Goal: Task Accomplishment & Management: Manage account settings

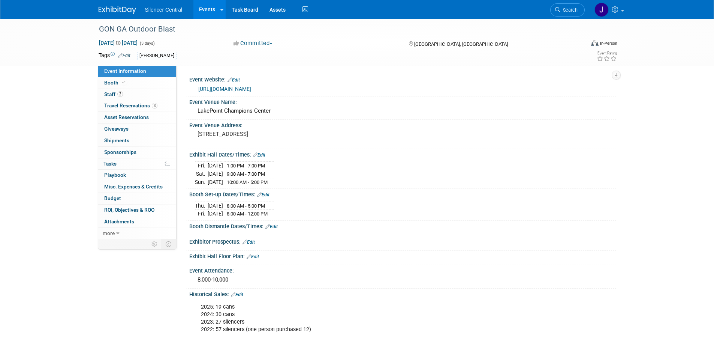
drag, startPoint x: 0, startPoint y: 0, endPoint x: 109, endPoint y: 7, distance: 109.0
click at [109, 7] on img at bounding box center [118, 10] width 38 height 8
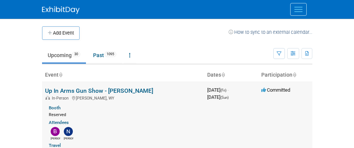
click at [153, 134] on div "Braden Noelle" at bounding box center [125, 132] width 164 height 15
click at [162, 146] on div "Travel Transport: 1 Reservation Lodging: 1 Reservation" at bounding box center [125, 150] width 152 height 20
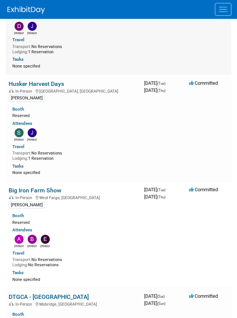
scroll to position [225, 0]
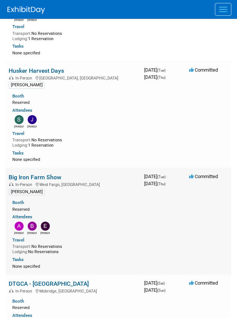
click at [50, 178] on link "Big Iron Farm Show" at bounding box center [35, 177] width 53 height 7
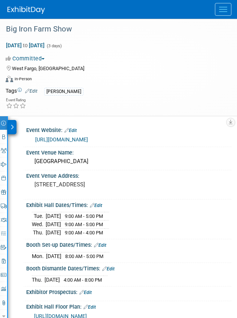
click at [12, 125] on icon at bounding box center [12, 127] width 3 height 5
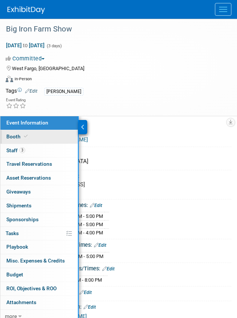
click at [30, 138] on link "Booth" at bounding box center [39, 137] width 78 height 14
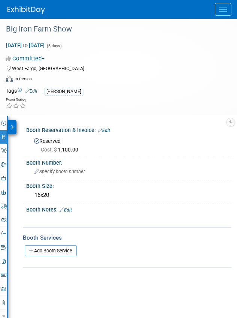
click at [14, 125] on icon at bounding box center [12, 127] width 3 height 5
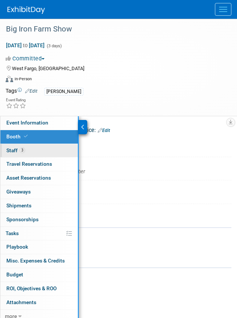
click at [20, 151] on span "3" at bounding box center [23, 150] width 6 height 6
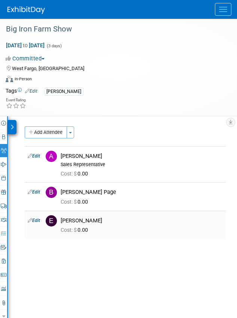
click at [39, 221] on link "Edit" at bounding box center [34, 220] width 12 height 5
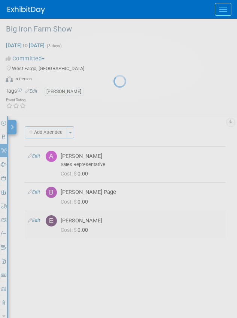
select select "e2a3c4c2-acbe-465a-bf69-2ac8c65f4a8b"
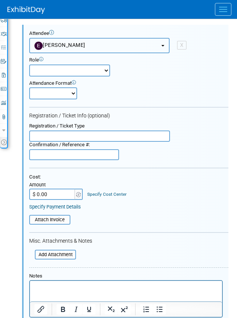
click at [71, 43] on span "[PERSON_NAME]" at bounding box center [60, 45] width 51 height 6
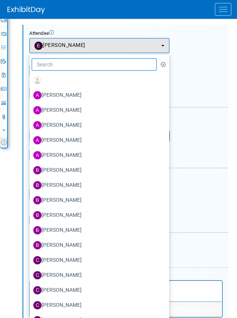
click at [66, 60] on input "text" at bounding box center [95, 64] width 126 height 13
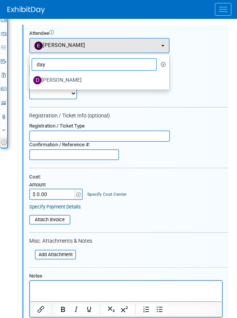
type input "day"
click at [70, 78] on label "Dayla Hughes" at bounding box center [97, 80] width 129 height 12
click at [31, 78] on input "Dayla Hughes" at bounding box center [28, 79] width 5 height 5
select select "31c675fe-4507-4742-a962-3f69c12376ca"
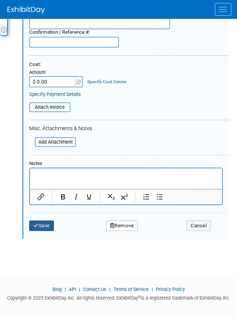
click at [43, 223] on button "Save" at bounding box center [41, 226] width 25 height 11
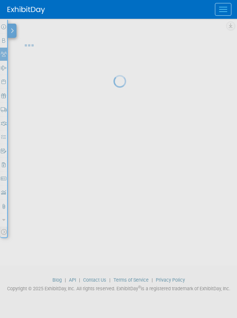
scroll to position [96, 0]
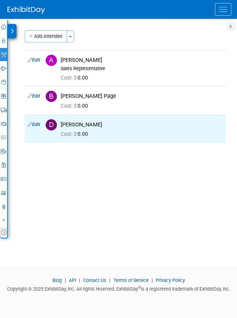
click at [28, 6] on link at bounding box center [31, 6] width 47 height 6
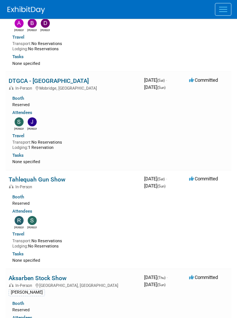
scroll to position [450, 0]
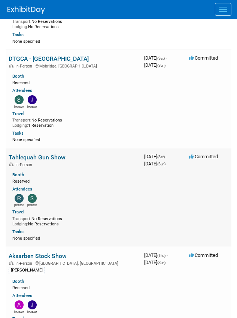
click at [45, 158] on link "Tahlequah Gun Show" at bounding box center [37, 157] width 57 height 7
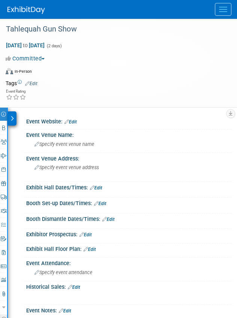
click at [37, 83] on link "Edit" at bounding box center [31, 83] width 12 height 5
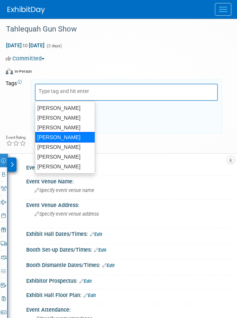
click at [61, 138] on div "[PERSON_NAME]" at bounding box center [65, 137] width 60 height 11
type input "[PERSON_NAME]"
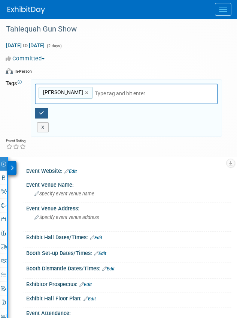
click at [42, 113] on icon "button" at bounding box center [41, 113] width 5 height 5
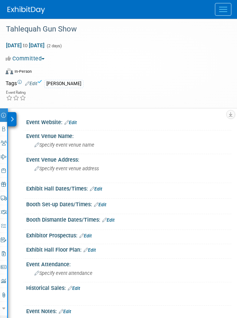
click at [21, 10] on img at bounding box center [27, 10] width 38 height 8
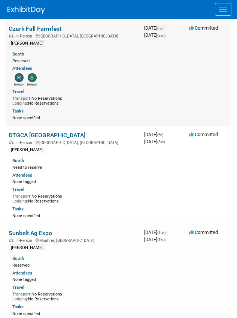
scroll to position [1125, 0]
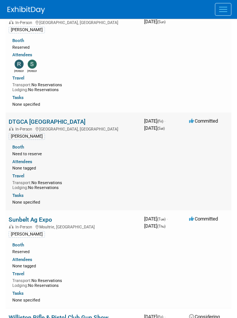
click at [39, 121] on link "DTGCA [GEOGRAPHIC_DATA]" at bounding box center [47, 121] width 77 height 7
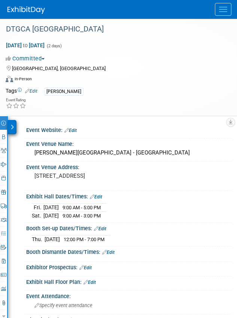
click at [14, 129] on div at bounding box center [12, 127] width 9 height 14
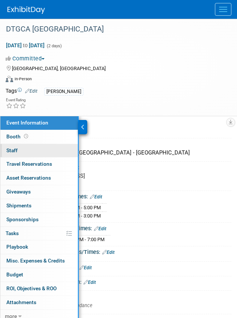
click at [42, 152] on link "0 Staff 0" at bounding box center [39, 151] width 78 height 14
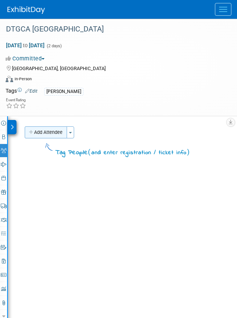
click at [37, 131] on button "Add Attendee" at bounding box center [46, 132] width 42 height 12
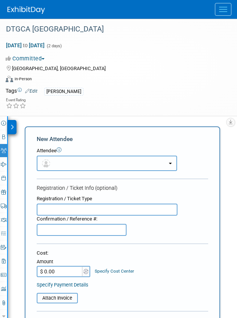
drag, startPoint x: 51, startPoint y: 157, endPoint x: 56, endPoint y: 169, distance: 13.0
click at [53, 159] on button "button" at bounding box center [107, 163] width 141 height 15
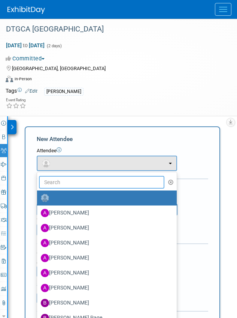
click at [57, 177] on input "text" at bounding box center [102, 182] width 126 height 13
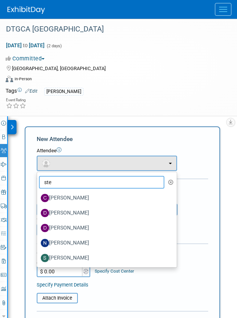
type input "ste"
click at [77, 258] on label "[PERSON_NAME]" at bounding box center [105, 258] width 129 height 12
click at [38, 258] on input "[PERSON_NAME]" at bounding box center [35, 257] width 5 height 5
select select "d647b8ad-fdf1-485d-a56a-86f54acfe250"
select select "1"
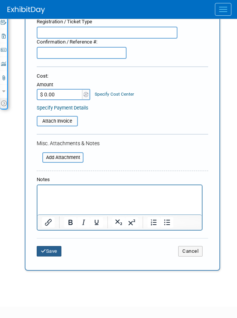
click at [50, 249] on button "Save" at bounding box center [49, 251] width 25 height 11
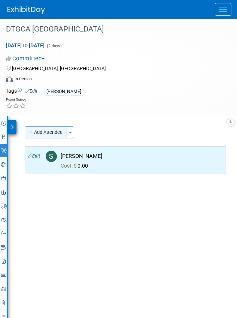
click at [37, 131] on button "Add Attendee" at bounding box center [46, 132] width 42 height 12
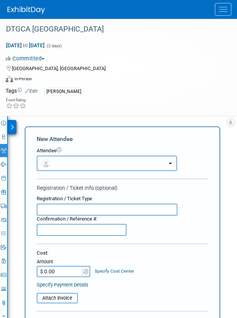
click at [54, 165] on button "button" at bounding box center [107, 163] width 141 height 15
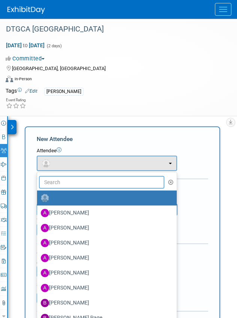
click at [64, 185] on input "text" at bounding box center [102, 182] width 126 height 13
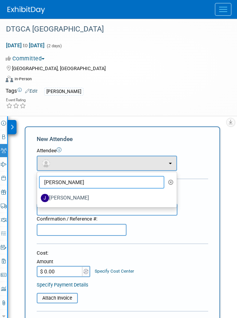
type input "justin"
click at [67, 197] on label "Justin Armstrong" at bounding box center [105, 198] width 129 height 12
click at [38, 197] on input "Justin Armstrong" at bounding box center [35, 197] width 5 height 5
select select "245d2a61-7133-4263-9df9-d368249e9734"
select select "1"
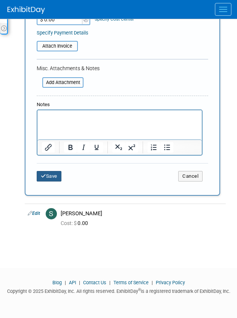
click at [54, 178] on button "Save" at bounding box center [49, 176] width 25 height 11
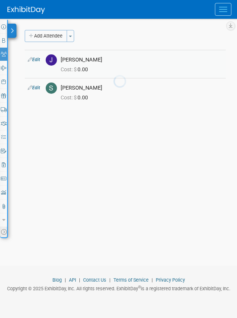
scroll to position [96, 0]
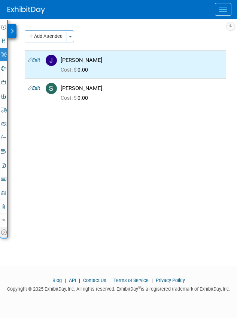
click at [27, 6] on link at bounding box center [31, 6] width 47 height 6
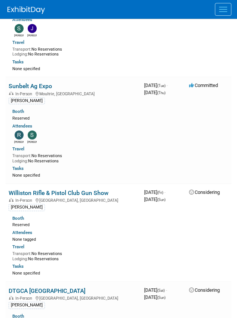
scroll to position [1275, 0]
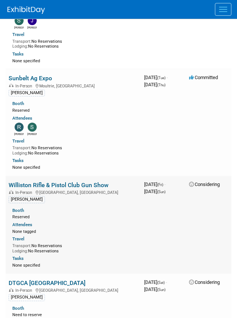
click at [66, 183] on link "Williston Rifle & Pistol Club Gun Show" at bounding box center [59, 185] width 100 height 7
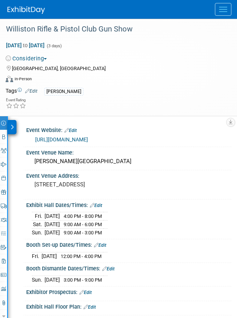
click at [7, 125] on div "Event Information Event Info Booth Booth 0 Staff 0 Staff 0 Travel Reservations …" at bounding box center [4, 225] width 8 height 218
click at [9, 126] on div at bounding box center [12, 127] width 9 height 14
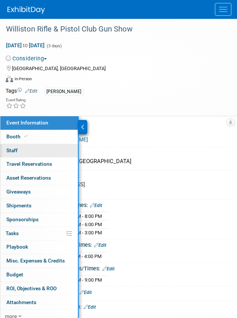
click at [43, 148] on link "0 Staff 0" at bounding box center [39, 151] width 78 height 14
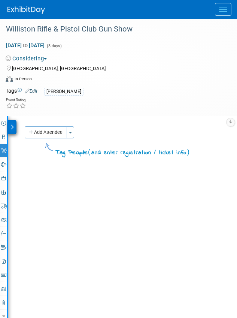
drag, startPoint x: 34, startPoint y: 129, endPoint x: 39, endPoint y: 135, distance: 7.7
click at [34, 130] on icon "button" at bounding box center [31, 132] width 5 height 5
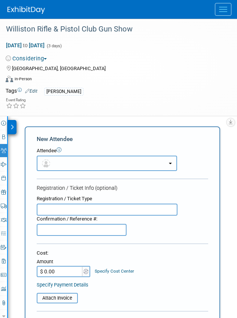
click at [57, 163] on button "button" at bounding box center [107, 163] width 141 height 15
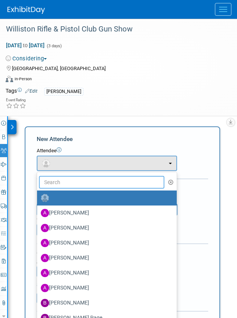
click at [63, 181] on input "text" at bounding box center [102, 182] width 126 height 13
type input "f"
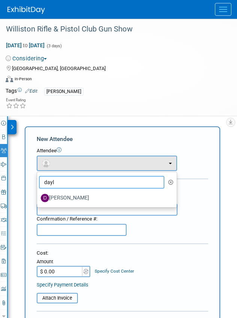
type input "dayl"
click at [90, 203] on label "Dayla Hughes" at bounding box center [105, 198] width 129 height 12
click at [38, 200] on input "Dayla Hughes" at bounding box center [35, 197] width 5 height 5
select select "31c675fe-4507-4742-a962-3f69c12376ca"
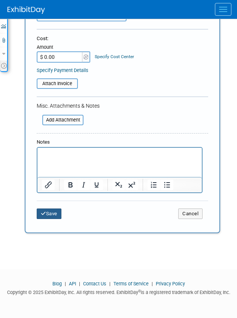
click at [53, 211] on button "Save" at bounding box center [49, 214] width 25 height 11
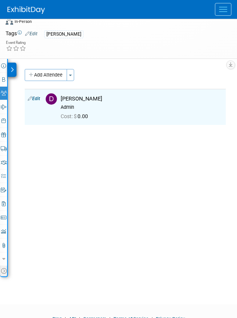
scroll to position [21, 0]
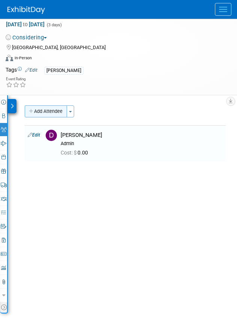
click at [50, 114] on button "Add Attendee" at bounding box center [46, 111] width 42 height 12
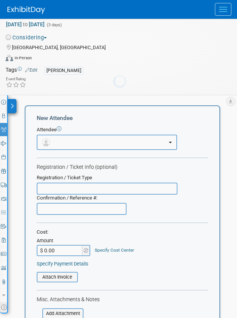
scroll to position [0, 0]
drag, startPoint x: 72, startPoint y: 141, endPoint x: 74, endPoint y: 157, distance: 16.3
click at [72, 141] on button "button" at bounding box center [107, 142] width 141 height 15
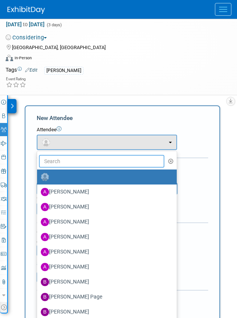
click at [70, 164] on input "text" at bounding box center [102, 161] width 126 height 13
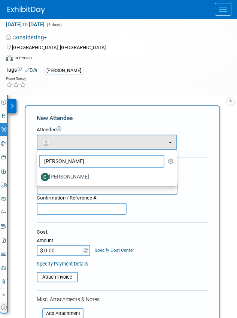
type input "steve"
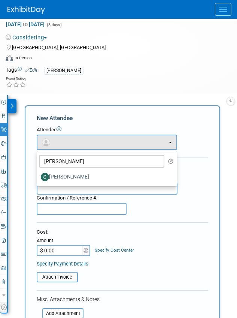
click at [76, 174] on label "[PERSON_NAME]" at bounding box center [105, 177] width 129 height 12
click at [38, 174] on input "[PERSON_NAME]" at bounding box center [35, 176] width 5 height 5
select select "d647b8ad-fdf1-485d-a56a-86f54acfe250"
select select "1"
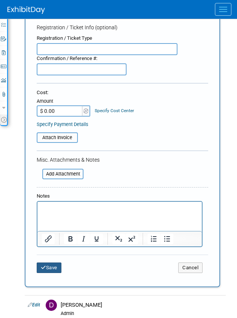
click at [47, 267] on button "Save" at bounding box center [49, 268] width 25 height 11
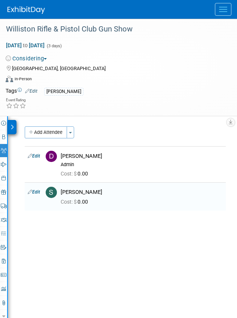
click at [20, 12] on img at bounding box center [27, 10] width 38 height 8
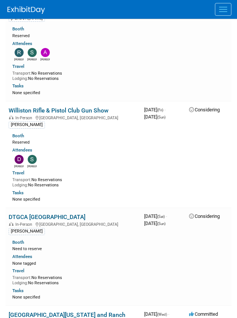
scroll to position [1350, 0]
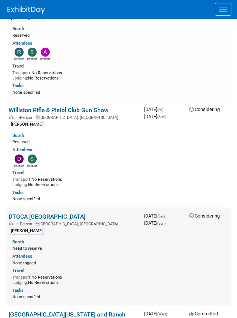
click at [48, 215] on link "DTGCA [GEOGRAPHIC_DATA]" at bounding box center [47, 216] width 77 height 7
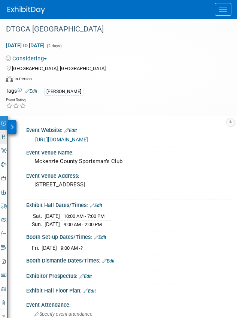
drag, startPoint x: 13, startPoint y: 128, endPoint x: 16, endPoint y: 135, distance: 7.7
click at [13, 128] on icon at bounding box center [12, 127] width 3 height 5
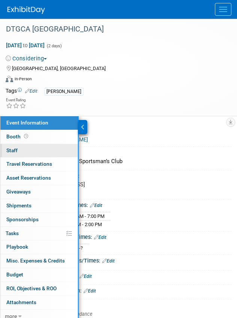
click at [26, 152] on link "0 Staff 0" at bounding box center [39, 151] width 78 height 14
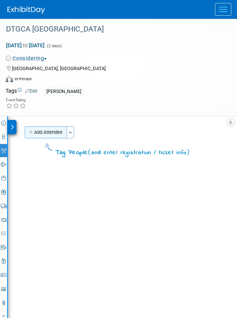
click at [50, 133] on button "Add Attendee" at bounding box center [46, 132] width 42 height 12
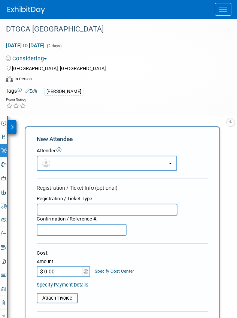
drag, startPoint x: 56, startPoint y: 160, endPoint x: 62, endPoint y: 174, distance: 15.3
click at [58, 165] on button "button" at bounding box center [107, 163] width 141 height 15
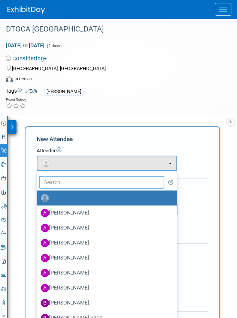
click at [65, 179] on input "text" at bounding box center [102, 182] width 126 height 13
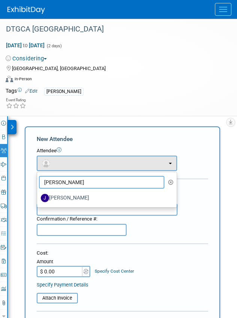
type input "justin"
click at [80, 201] on label "Justin Armstrong" at bounding box center [105, 198] width 129 height 12
click at [38, 200] on input "Justin Armstrong" at bounding box center [35, 197] width 5 height 5
select select "245d2a61-7133-4263-9df9-d368249e9734"
select select "1"
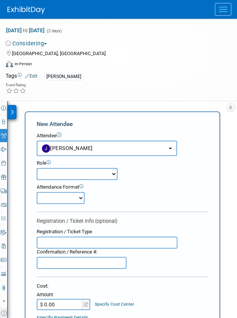
scroll to position [188, 0]
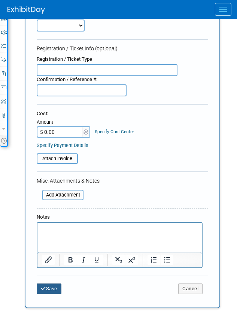
click at [53, 287] on button "Save" at bounding box center [49, 289] width 25 height 11
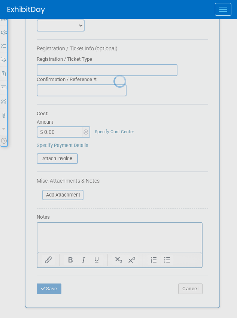
scroll to position [96, 0]
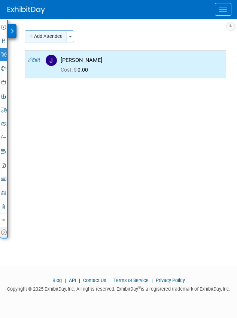
click at [42, 32] on button "Add Attendee" at bounding box center [46, 36] width 42 height 12
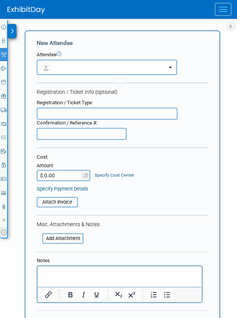
scroll to position [0, 0]
drag, startPoint x: 55, startPoint y: 69, endPoint x: 57, endPoint y: 73, distance: 4.2
click at [57, 73] on button "button" at bounding box center [107, 67] width 141 height 15
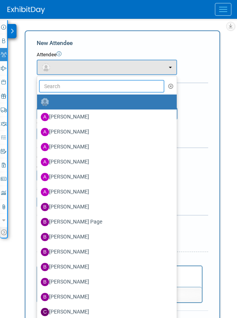
click at [60, 88] on input "text" at bounding box center [102, 86] width 126 height 13
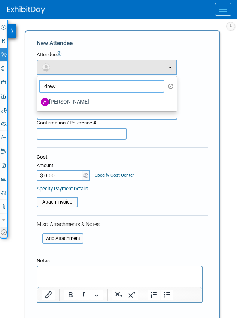
type input "drew"
click at [70, 100] on label "[PERSON_NAME]" at bounding box center [105, 102] width 129 height 12
click at [38, 100] on input "[PERSON_NAME]" at bounding box center [35, 101] width 5 height 5
select select "8b25a7b6-0c77-42d1-b1c0-e93d2c90fb05"
select select "4"
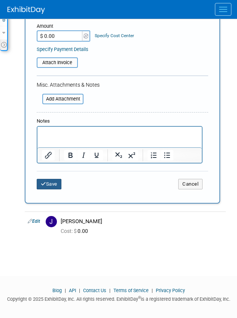
click at [45, 183] on icon "submit" at bounding box center [43, 184] width 5 height 5
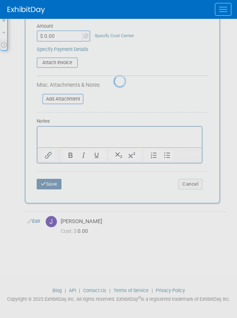
scroll to position [96, 0]
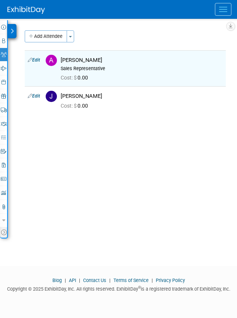
click at [21, 3] on div at bounding box center [123, 9] width 230 height 19
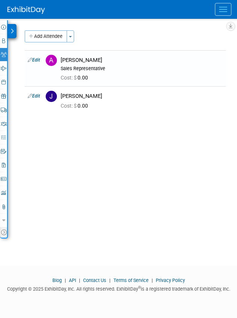
click at [23, 8] on img at bounding box center [27, 10] width 38 height 8
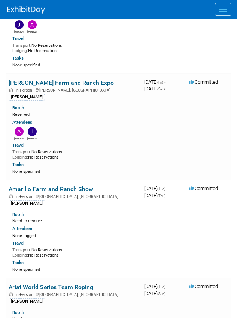
scroll to position [1913, 0]
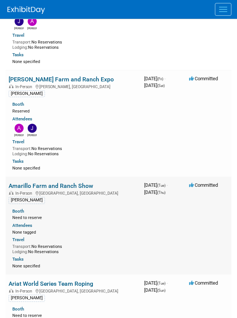
click at [62, 182] on link "Amarillo Farm and Ranch Show" at bounding box center [51, 185] width 85 height 7
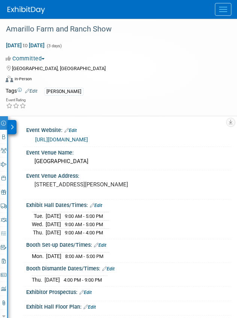
click at [12, 122] on div at bounding box center [12, 127] width 9 height 14
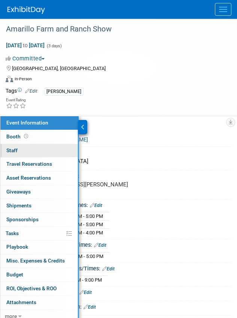
click at [28, 149] on link "0 Staff 0" at bounding box center [39, 151] width 78 height 14
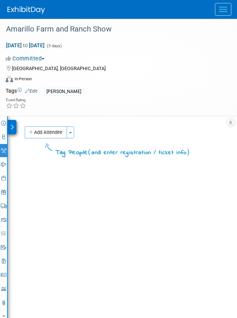
drag, startPoint x: 53, startPoint y: 129, endPoint x: 53, endPoint y: 142, distance: 13.5
click at [53, 129] on button "Add Attendee" at bounding box center [46, 132] width 42 height 12
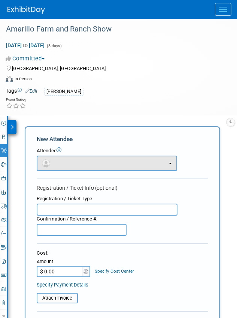
drag, startPoint x: 53, startPoint y: 155, endPoint x: 55, endPoint y: 164, distance: 9.2
click at [53, 155] on div "Attendee <img src="[URL][DOMAIN_NAME]" style="width: 22px; height: 22px; border…" at bounding box center [123, 159] width 172 height 24
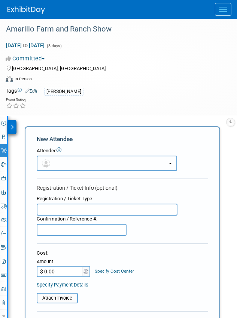
drag, startPoint x: 55, startPoint y: 164, endPoint x: 59, endPoint y: 171, distance: 8.1
click at [56, 165] on button "button" at bounding box center [107, 163] width 141 height 15
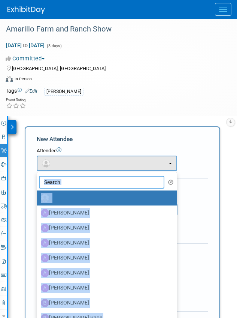
click at [59, 179] on input "text" at bounding box center [102, 182] width 126 height 13
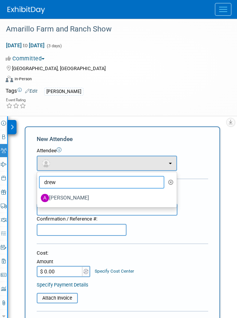
type input "drew"
click at [77, 196] on label "Andrew Sorenson" at bounding box center [105, 198] width 129 height 12
click at [38, 196] on input "[PERSON_NAME]" at bounding box center [35, 197] width 5 height 5
select select "8b25a7b6-0c77-42d1-b1c0-e93d2c90fb05"
select select "4"
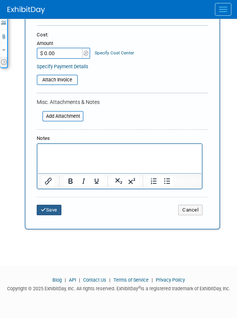
click at [51, 209] on button "Save" at bounding box center [49, 210] width 25 height 11
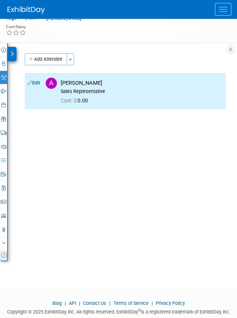
scroll to position [21, 0]
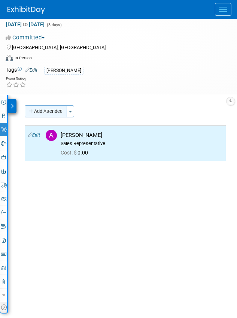
click at [58, 108] on button "Add Attendee" at bounding box center [46, 111] width 42 height 12
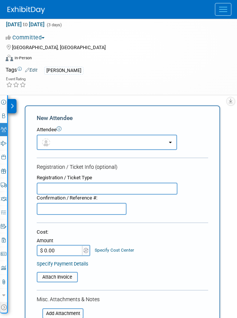
scroll to position [0, 0]
click at [63, 144] on button "button" at bounding box center [107, 142] width 141 height 15
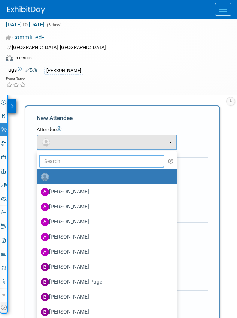
click at [63, 160] on input "text" at bounding box center [102, 161] width 126 height 13
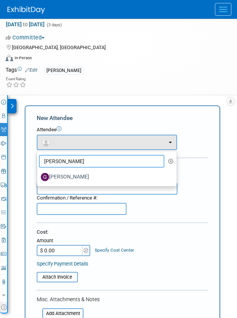
type input "[PERSON_NAME]"
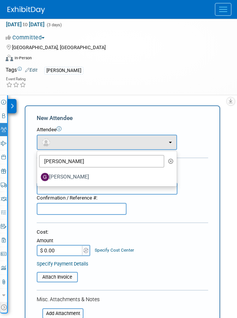
click at [79, 180] on label "[PERSON_NAME]" at bounding box center [105, 177] width 129 height 12
click at [38, 179] on input "[PERSON_NAME]" at bounding box center [35, 176] width 5 height 5
select select "6163c5bb-0bb9-48fd-98fc-7ce062f12dac"
select select "1"
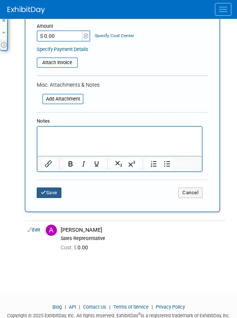
click at [52, 192] on button "Save" at bounding box center [49, 193] width 25 height 11
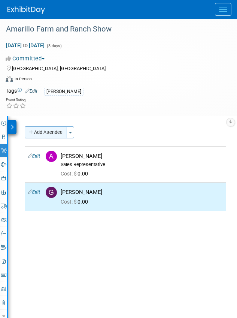
click at [51, 135] on button "Add Attendee" at bounding box center [46, 132] width 42 height 12
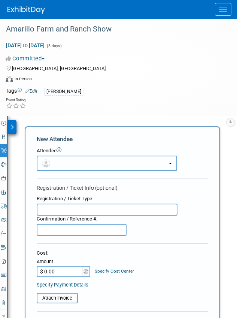
click at [57, 160] on button "button" at bounding box center [107, 163] width 141 height 15
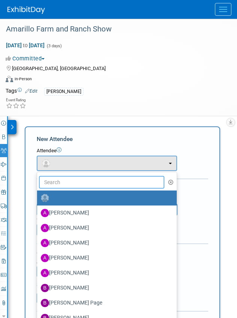
click at [60, 179] on input "text" at bounding box center [102, 182] width 126 height 13
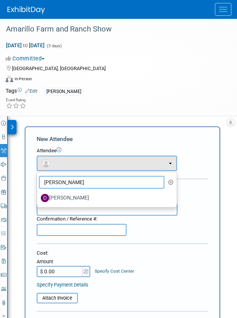
type input "dean"
click at [71, 196] on label "Dean Woods" at bounding box center [105, 198] width 129 height 12
click at [38, 196] on input "Dean Woods" at bounding box center [35, 197] width 5 height 5
select select "f533d4b7-3830-4d96-acab-14f55cb37c4d"
select select "1"
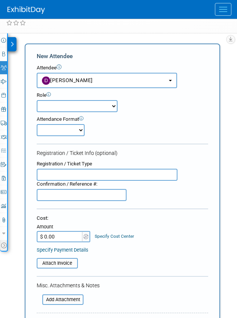
scroll to position [188, 0]
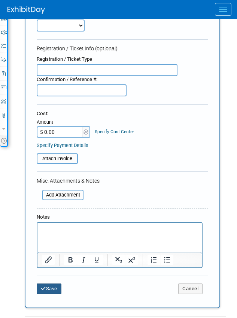
click at [51, 290] on button "Save" at bounding box center [49, 289] width 25 height 11
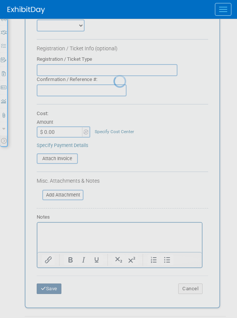
scroll to position [96, 0]
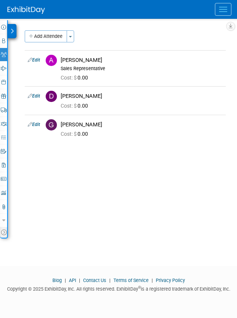
click at [25, 11] on img at bounding box center [27, 10] width 38 height 8
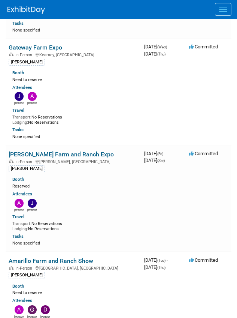
scroll to position [2063, 0]
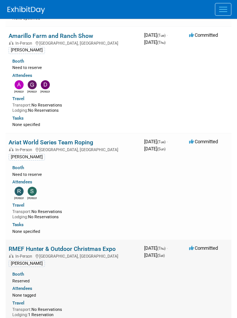
click at [95, 245] on link "RMEF Hunter & Outdoor Christmas Expo" at bounding box center [62, 248] width 107 height 7
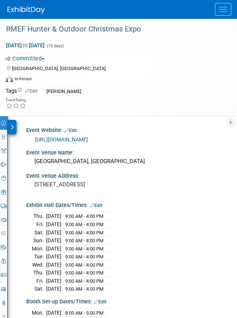
click at [12, 130] on div at bounding box center [12, 127] width 9 height 14
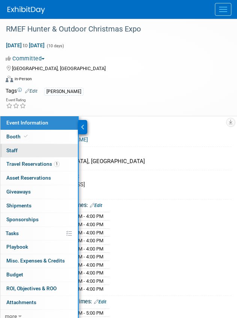
click at [29, 154] on link "0 Staff 0" at bounding box center [39, 151] width 78 height 14
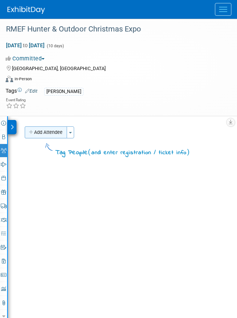
click at [42, 129] on button "Add Attendee" at bounding box center [46, 132] width 42 height 12
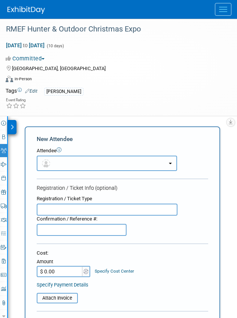
click at [54, 166] on button "button" at bounding box center [107, 163] width 141 height 15
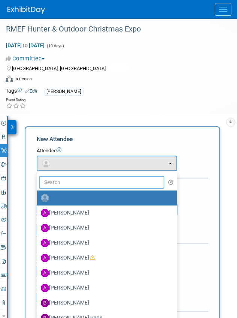
click at [62, 185] on input "text" at bounding box center [102, 182] width 126 height 13
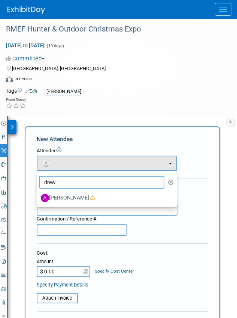
type input "drew"
click at [71, 202] on label "[PERSON_NAME]" at bounding box center [105, 198] width 129 height 12
click at [38, 200] on input "[PERSON_NAME]" at bounding box center [35, 197] width 5 height 5
select select "8b25a7b6-0c77-42d1-b1c0-e93d2c90fb05"
select select "4"
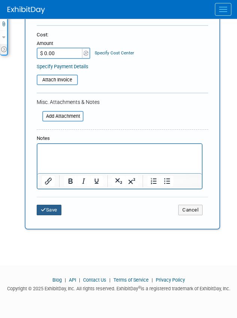
click at [54, 208] on button "Save" at bounding box center [49, 210] width 25 height 11
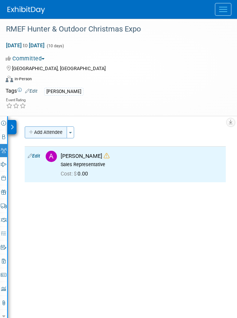
click at [41, 128] on button "Add Attendee" at bounding box center [46, 132] width 42 height 12
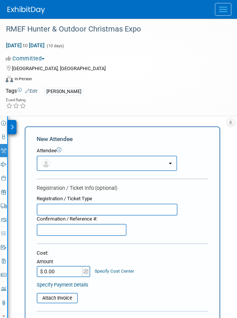
click at [51, 161] on span "button" at bounding box center [47, 163] width 11 height 6
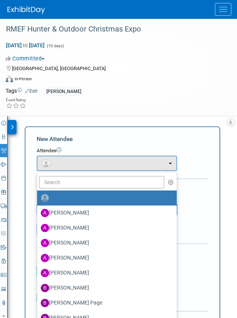
click at [68, 188] on ul "Amanda Gibson Amber Van Heerde Andrea Pins Angela Harvey Ashley McGee (me)" at bounding box center [107, 322] width 141 height 300
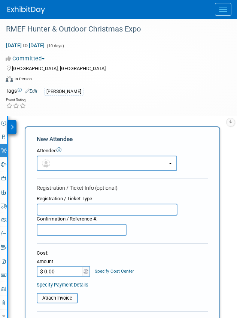
click at [67, 183] on form "New Attendee Attendee <img src="https://www.exhibitday.com/Images/Unassigned-Us…" at bounding box center [123, 283] width 172 height 296
click at [65, 165] on button "button" at bounding box center [107, 163] width 141 height 15
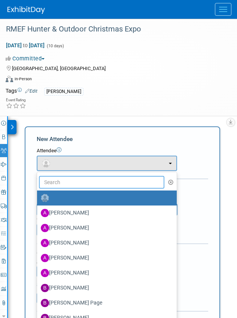
click at [65, 182] on input "text" at bounding box center [102, 182] width 126 height 13
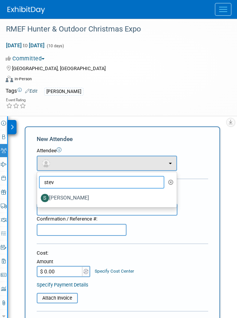
type input "stev"
click at [81, 198] on label "[PERSON_NAME]" at bounding box center [105, 198] width 129 height 12
click at [38, 198] on input "[PERSON_NAME]" at bounding box center [35, 197] width 5 height 5
select select "d647b8ad-fdf1-485d-a56a-86f54acfe250"
select select "1"
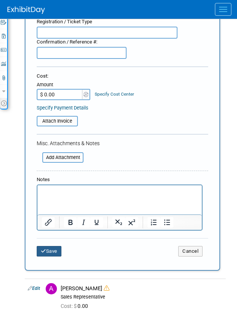
click at [56, 249] on button "Save" at bounding box center [49, 251] width 25 height 11
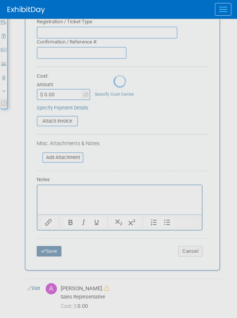
scroll to position [96, 0]
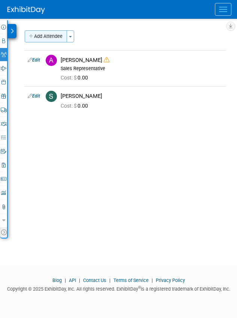
click at [45, 36] on button "Add Attendee" at bounding box center [46, 36] width 42 height 12
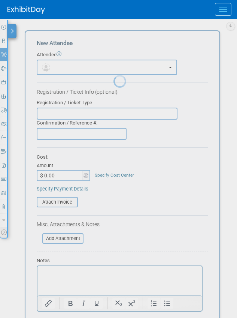
scroll to position [0, 0]
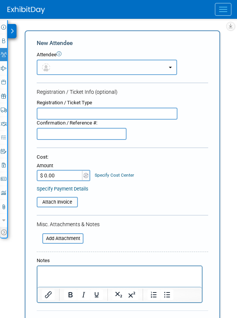
drag, startPoint x: 61, startPoint y: 66, endPoint x: 62, endPoint y: 75, distance: 8.3
click at [62, 71] on button "button" at bounding box center [107, 67] width 141 height 15
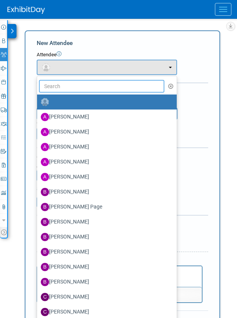
click at [59, 89] on input "text" at bounding box center [102, 86] width 126 height 13
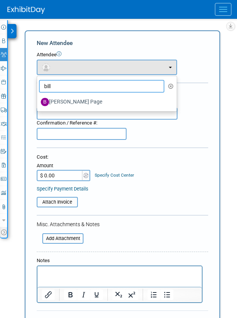
type input "bill"
click at [64, 102] on label "[PERSON_NAME] Page" at bounding box center [105, 102] width 129 height 12
click at [38, 102] on input "[PERSON_NAME] Page" at bounding box center [35, 101] width 5 height 5
select select "69bc9f96-c59b-43bc-bfeb-a162f65c809c"
select select "1"
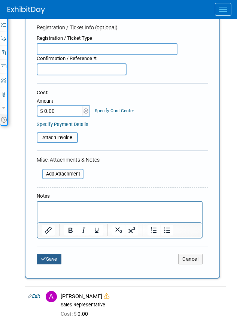
click at [50, 257] on button "Save" at bounding box center [49, 259] width 25 height 11
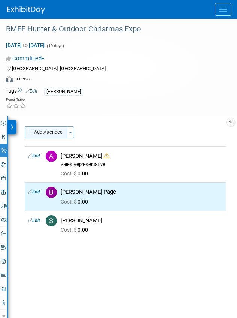
click at [53, 134] on button "Add Attendee" at bounding box center [46, 132] width 42 height 12
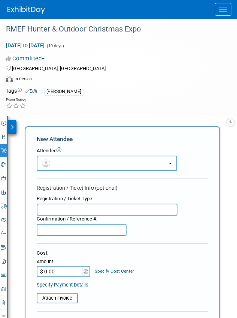
click at [58, 167] on button "button" at bounding box center [107, 163] width 141 height 15
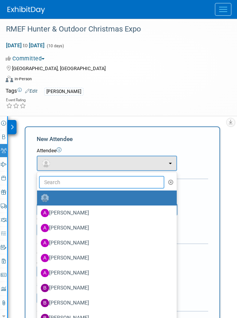
click at [61, 181] on input "text" at bounding box center [102, 182] width 126 height 13
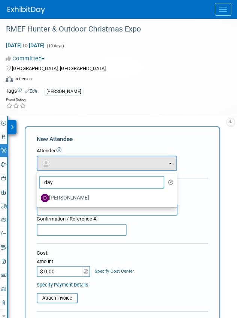
type input "day"
click at [71, 197] on label "[PERSON_NAME]" at bounding box center [105, 198] width 129 height 12
click at [38, 197] on input "[PERSON_NAME]" at bounding box center [35, 197] width 5 height 5
select select "31c675fe-4507-4742-a962-3f69c12376ca"
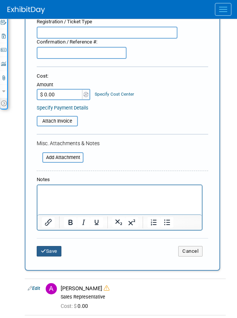
click at [53, 253] on button "Save" at bounding box center [49, 251] width 25 height 11
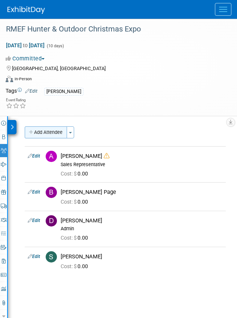
click at [44, 130] on button "Add Attendee" at bounding box center [46, 132] width 42 height 12
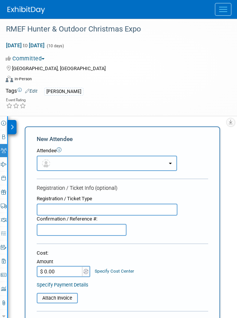
click at [50, 159] on button "button" at bounding box center [107, 163] width 141 height 15
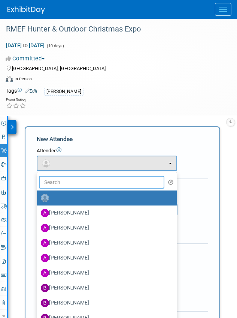
click at [63, 182] on input "text" at bounding box center [102, 182] width 126 height 13
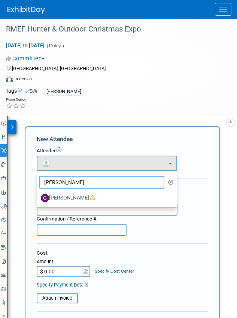
type input "greg"
click at [72, 201] on label "[PERSON_NAME]" at bounding box center [105, 198] width 129 height 12
click at [38, 200] on input "[PERSON_NAME]" at bounding box center [35, 197] width 5 height 5
select select "6163c5bb-0bb9-48fd-98fc-7ce062f12dac"
select select "1"
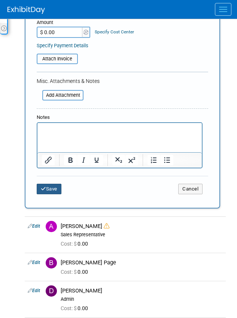
click at [50, 186] on button "Save" at bounding box center [49, 189] width 25 height 11
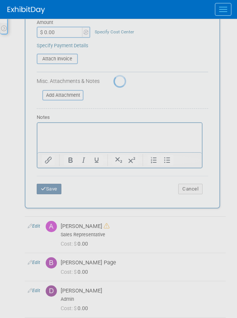
scroll to position [96, 0]
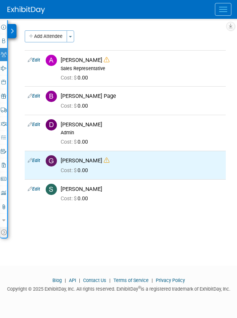
drag, startPoint x: 48, startPoint y: 32, endPoint x: 57, endPoint y: 56, distance: 26.0
click at [48, 32] on button "Add Attendee" at bounding box center [46, 36] width 42 height 12
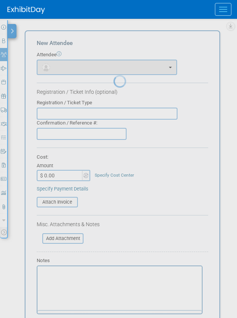
scroll to position [0, 0]
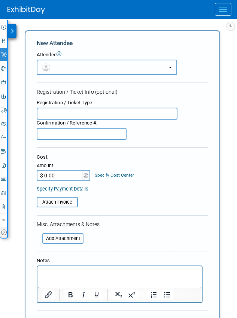
drag, startPoint x: 58, startPoint y: 66, endPoint x: 61, endPoint y: 86, distance: 20.9
click at [58, 67] on button "button" at bounding box center [107, 67] width 141 height 15
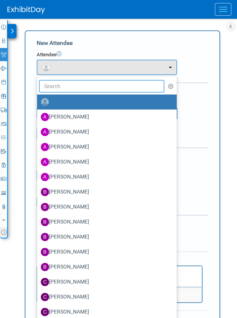
click at [62, 91] on input "text" at bounding box center [102, 86] width 126 height 13
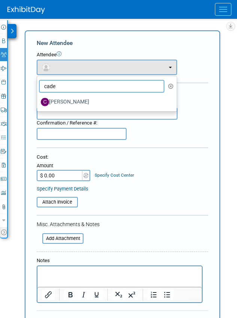
type input "cade"
click at [65, 99] on label "[PERSON_NAME]" at bounding box center [105, 102] width 129 height 12
click at [38, 99] on input "[PERSON_NAME]" at bounding box center [35, 101] width 5 height 5
select select "0a131368-79d8-4a96-8b0e-a42d55c9fe45"
select select "1"
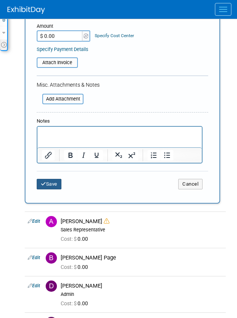
click at [56, 188] on button "Save" at bounding box center [49, 184] width 25 height 11
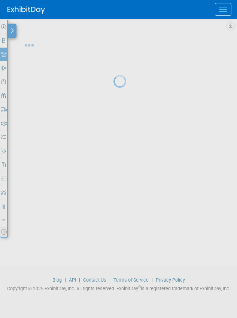
scroll to position [102, 0]
click at [53, 182] on body "Silencer Central Events Add Event Bulk Upload Events Shareable Event Boards Rec…" at bounding box center [118, 63] width 237 height 318
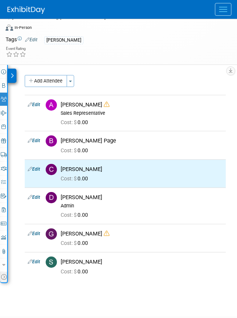
scroll to position [0, 0]
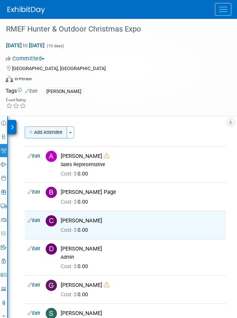
click at [42, 128] on button "Add Attendee" at bounding box center [46, 132] width 42 height 12
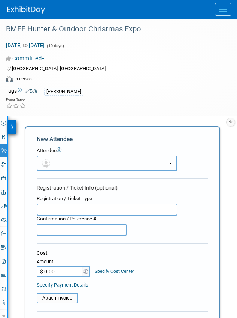
drag, startPoint x: 62, startPoint y: 156, endPoint x: 63, endPoint y: 171, distance: 14.7
click at [63, 159] on button "button" at bounding box center [107, 163] width 141 height 15
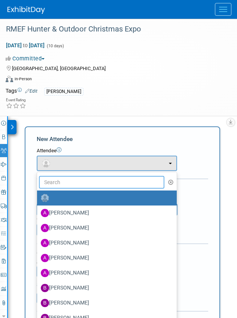
click at [63, 177] on input "text" at bounding box center [102, 182] width 126 height 13
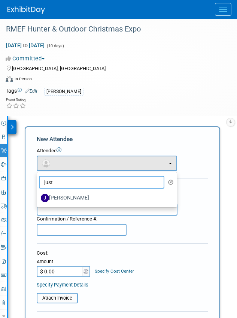
drag, startPoint x: 67, startPoint y: 184, endPoint x: 46, endPoint y: 185, distance: 21.0
click at [46, 185] on input "just" at bounding box center [102, 182] width 126 height 13
type input "jess"
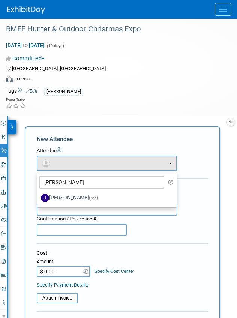
click at [78, 194] on label "Jessica Crawford (me)" at bounding box center [105, 198] width 129 height 12
click at [38, 195] on input "Jessica Crawford (me)" at bounding box center [35, 197] width 5 height 5
select select "0c0d6a08-cd42-4e6e-8e50-e586d44cdf05"
select select "1"
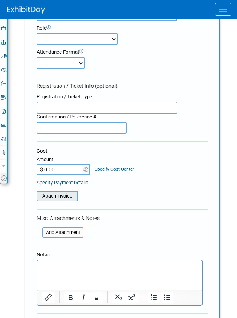
scroll to position [263, 0]
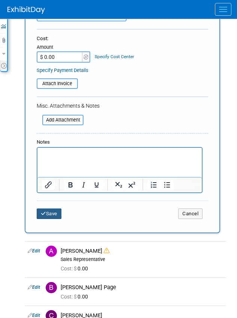
click at [52, 212] on button "Save" at bounding box center [49, 214] width 25 height 11
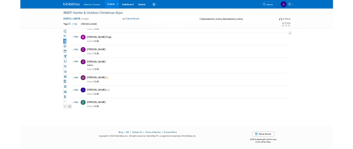
scroll to position [9, 0]
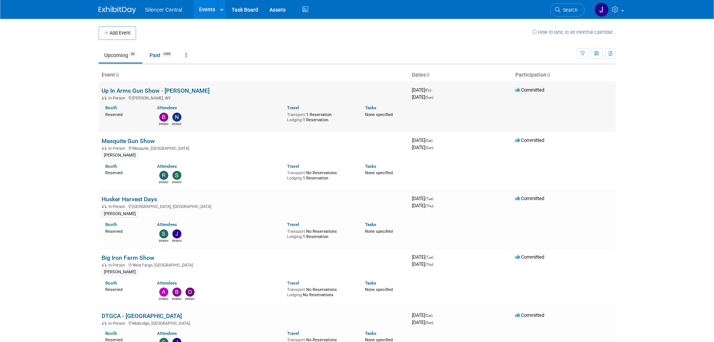
click at [167, 89] on link "Up In Arms Gun Show - [PERSON_NAME]" at bounding box center [156, 90] width 108 height 7
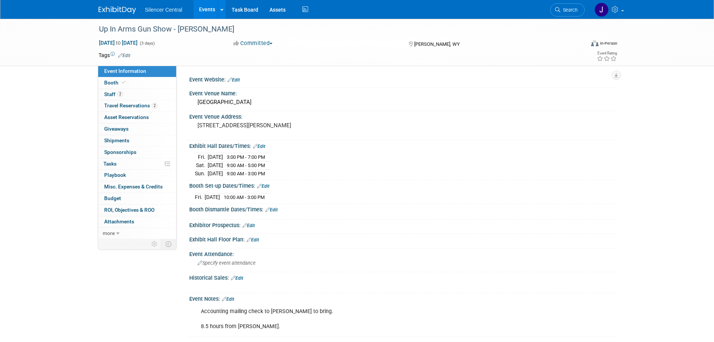
click at [126, 53] on link "Edit" at bounding box center [124, 55] width 12 height 5
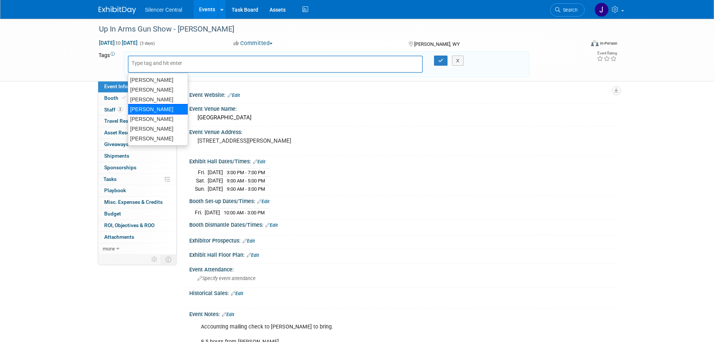
click at [170, 107] on div "[PERSON_NAME]" at bounding box center [158, 109] width 60 height 11
type input "[PERSON_NAME]"
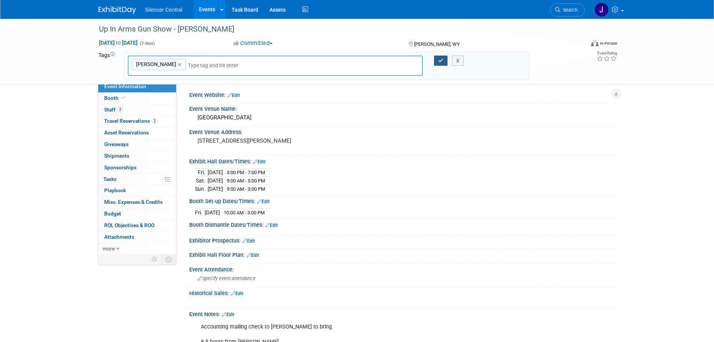
click at [443, 60] on icon "button" at bounding box center [440, 60] width 5 height 5
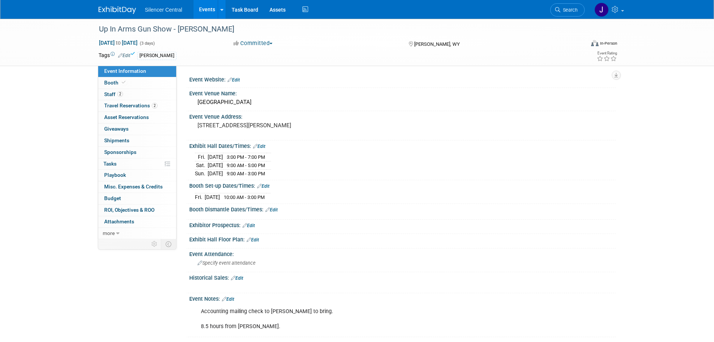
click at [115, 10] on img at bounding box center [118, 10] width 38 height 8
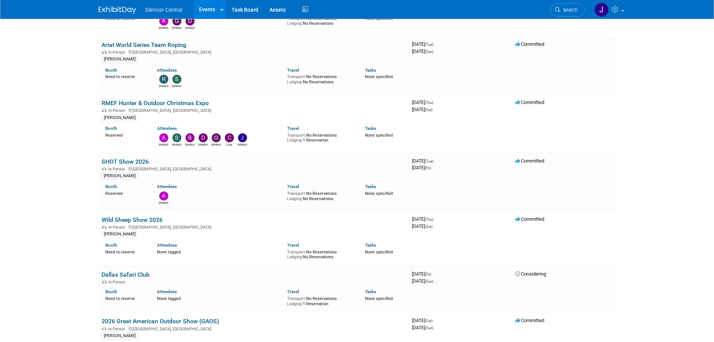
scroll to position [1163, 0]
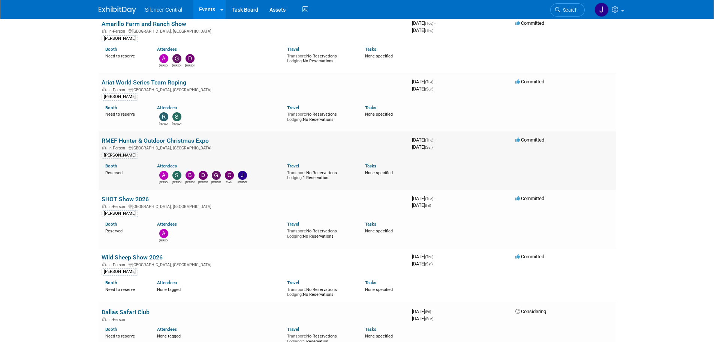
click at [180, 139] on link "RMEF Hunter & Outdoor Christmas Expo" at bounding box center [155, 140] width 107 height 7
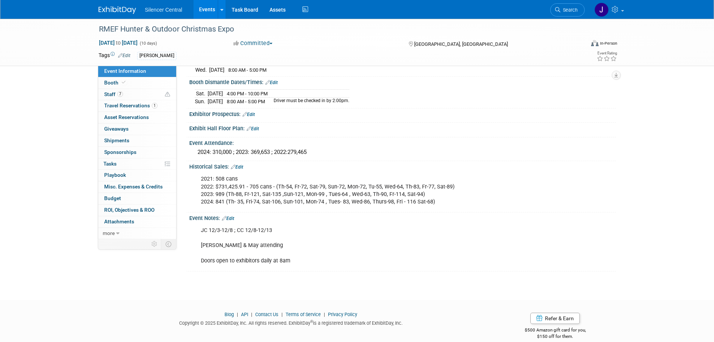
scroll to position [216, 0]
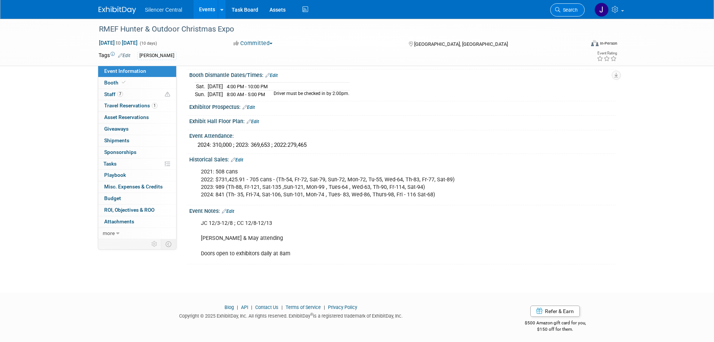
click at [562, 6] on link "Search" at bounding box center [568, 9] width 35 height 13
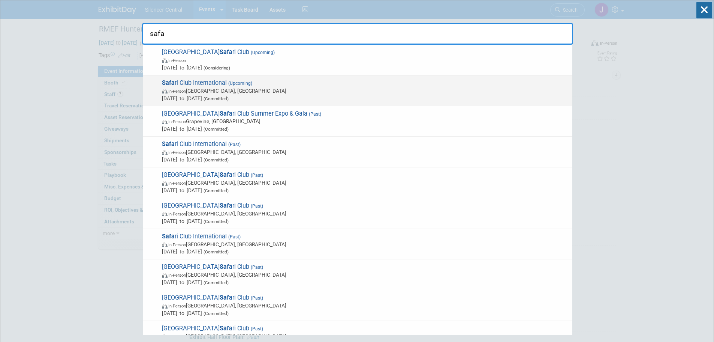
type input "safa"
click at [242, 90] on span "In-Person Nashville, TN" at bounding box center [365, 91] width 407 height 8
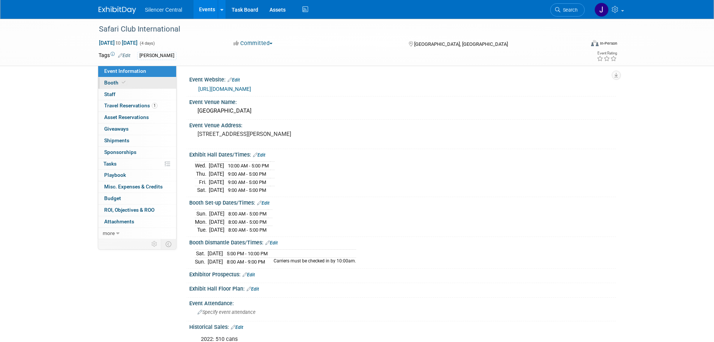
click at [148, 82] on link "Booth" at bounding box center [137, 82] width 78 height 11
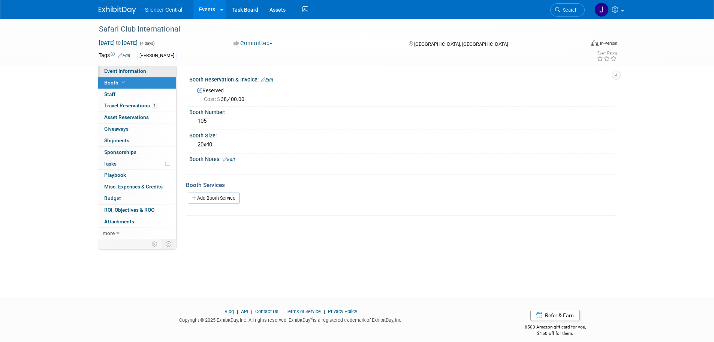
click at [133, 69] on span "Event Information" at bounding box center [125, 71] width 42 height 6
